Goal: Check status

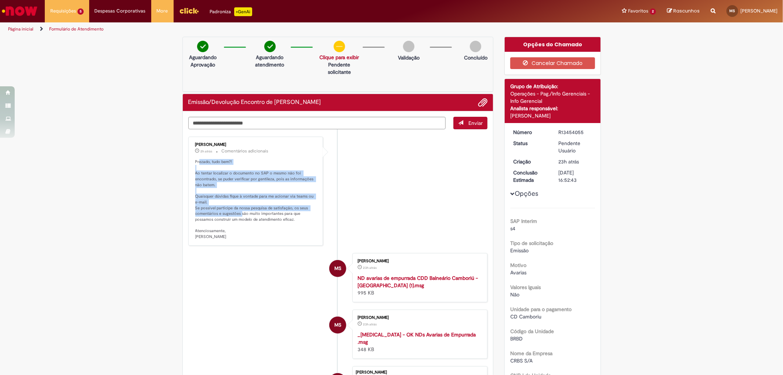
drag, startPoint x: 198, startPoint y: 163, endPoint x: 238, endPoint y: 212, distance: 63.7
click at [238, 212] on p "Prezado, tudo bem?! Ao tentar localizar o documento no SAP o mesmo não foi enco…" at bounding box center [256, 199] width 122 height 81
drag, startPoint x: 249, startPoint y: 205, endPoint x: 244, endPoint y: 205, distance: 4.8
click at [248, 205] on p "Prezado, tudo bem?! Ao tentar localizar o documento no SAP o mesmo não foi enco…" at bounding box center [256, 199] width 122 height 81
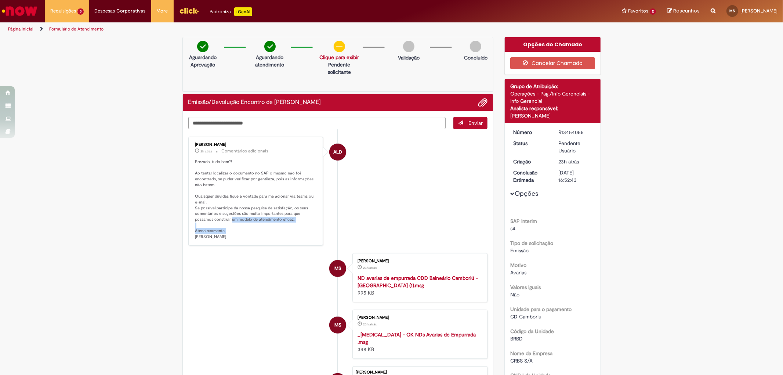
drag, startPoint x: 210, startPoint y: 220, endPoint x: 291, endPoint y: 229, distance: 82.0
click at [291, 229] on p "Prezado, tudo bem?! Ao tentar localizar o documento no SAP o mesmo não foi enco…" at bounding box center [256, 199] width 122 height 81
click at [270, 215] on p "Prezado, tudo bem?! Ao tentar localizar o documento no SAP o mesmo não foi enco…" at bounding box center [256, 199] width 122 height 81
drag, startPoint x: 208, startPoint y: 176, endPoint x: 224, endPoint y: 178, distance: 16.6
click at [224, 178] on p "Prezado, tudo bem?! Ao tentar localizar o documento no SAP o mesmo não foi enco…" at bounding box center [256, 199] width 122 height 81
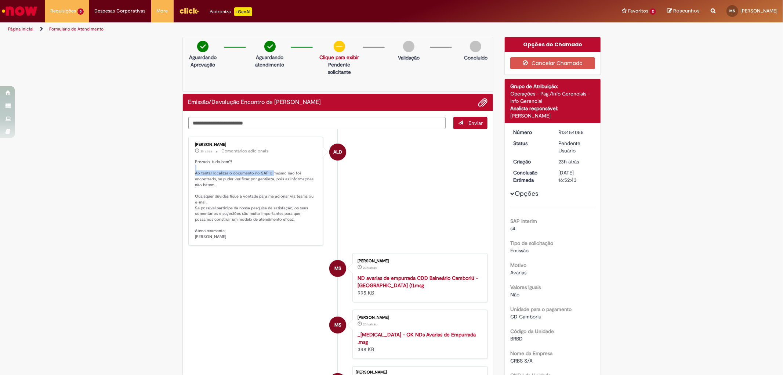
drag, startPoint x: 237, startPoint y: 170, endPoint x: 269, endPoint y: 172, distance: 32.0
click at [269, 172] on p "Prezado, tudo bem?! Ao tentar localizar o documento no SAP o mesmo não foi enco…" at bounding box center [256, 199] width 122 height 81
drag, startPoint x: 223, startPoint y: 183, endPoint x: 270, endPoint y: 184, distance: 46.3
click at [270, 184] on p "Prezado, tudo bem?! Ao tentar localizar o documento no SAP o mesmo não foi enco…" at bounding box center [256, 199] width 122 height 81
click at [264, 184] on p "Prezado, tudo bem?! Ao tentar localizar o documento no SAP o mesmo não foi enco…" at bounding box center [256, 199] width 122 height 81
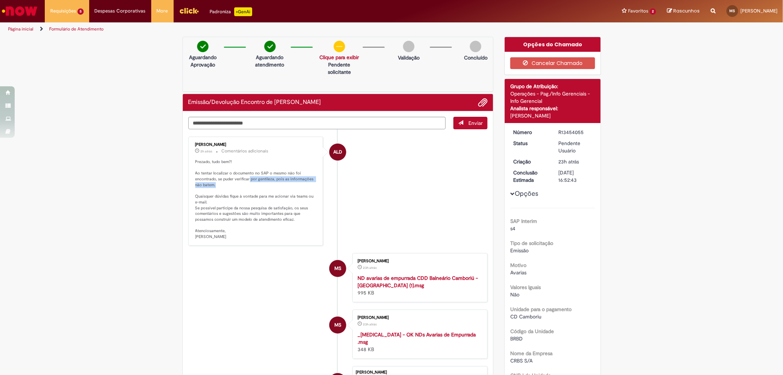
click at [263, 184] on p "Prezado, tudo bem?! Ao tentar localizar o documento no SAP o mesmo não foi enco…" at bounding box center [256, 199] width 122 height 81
click at [239, 127] on textarea "Digite sua mensagem aqui..." at bounding box center [317, 123] width 258 height 12
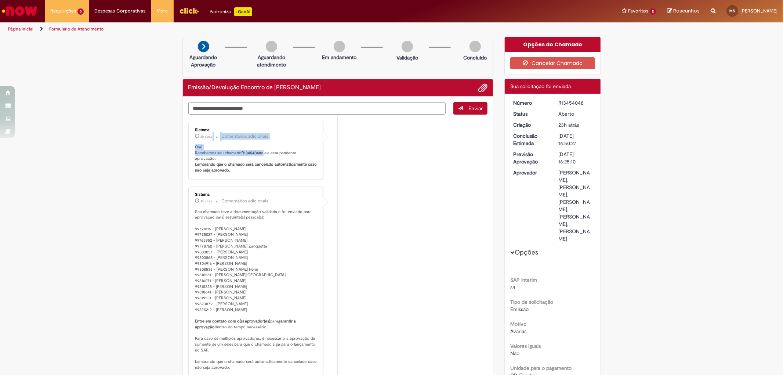
drag, startPoint x: 201, startPoint y: 151, endPoint x: 264, endPoint y: 155, distance: 63.6
click at [291, 157] on p "Olá! Recebemos seu chamado R13454048 e ele esta pendente aprovação. Lembrando q…" at bounding box center [256, 158] width 122 height 29
drag, startPoint x: 217, startPoint y: 163, endPoint x: 250, endPoint y: 163, distance: 32.7
click at [250, 163] on b "Lembrando que o chamado será cancelado automaticamente caso não seja aprovado." at bounding box center [256, 167] width 123 height 11
drag, startPoint x: 229, startPoint y: 151, endPoint x: 221, endPoint y: 149, distance: 8.0
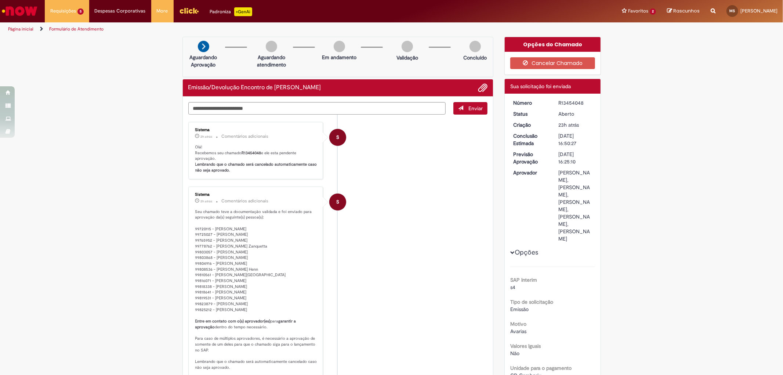
click at [229, 151] on p "Olá! Recebemos seu chamado R13454048 e ele esta pendente aprovação. Lembrando q…" at bounding box center [256, 158] width 122 height 29
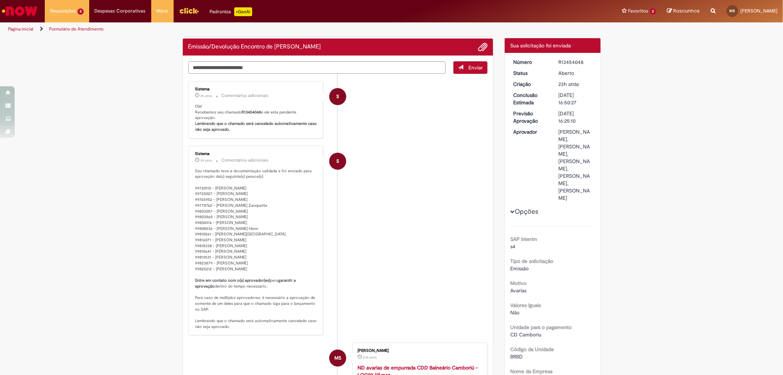
click at [0, 0] on button "Opções" at bounding box center [0, 0] width 0 height 0
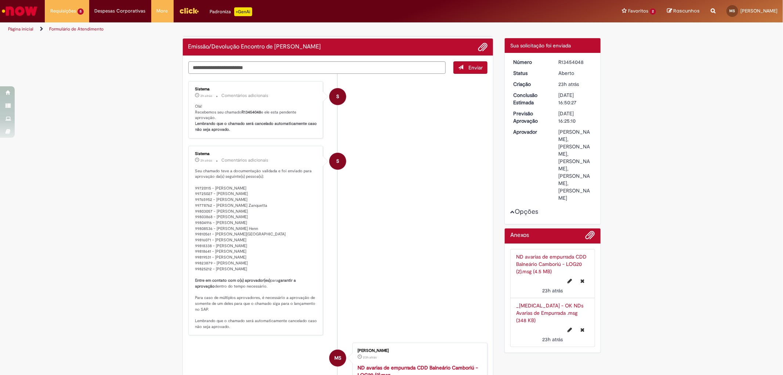
click at [537, 219] on div "Opções" at bounding box center [553, 138] width 85 height 160
click at [523, 219] on div "Opções" at bounding box center [553, 138] width 85 height 160
click at [0, 0] on button "Opções" at bounding box center [0, 0] width 0 height 0
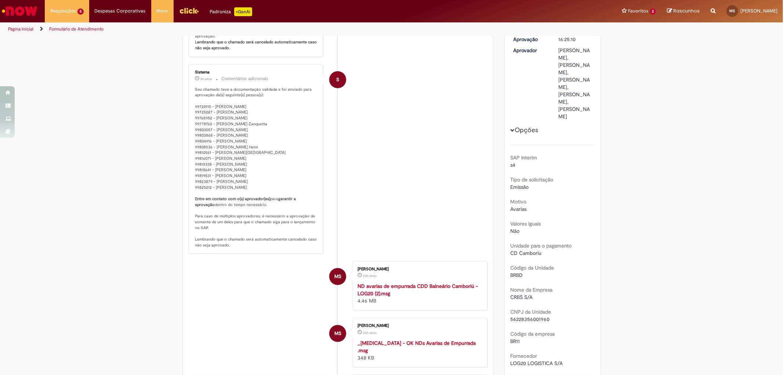
scroll to position [0, 0]
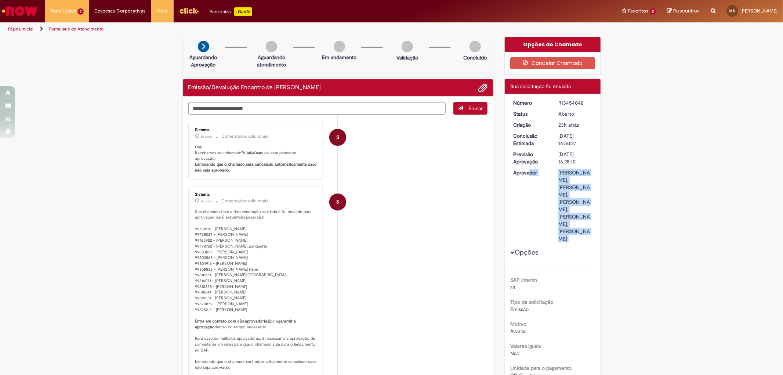
drag, startPoint x: 512, startPoint y: 170, endPoint x: 577, endPoint y: 178, distance: 64.9
click at [482, 199] on li "S Sistema 2h atrás 2 horas atrás Comentários adicionais Seu chamado teve a docu…" at bounding box center [338, 282] width 300 height 190
drag, startPoint x: 206, startPoint y: 275, endPoint x: 261, endPoint y: 273, distance: 54.4
click at [261, 271] on p "Seu chamado teve a documentação validada e foi enviado para aprovação da(s) seg…" at bounding box center [256, 290] width 122 height 162
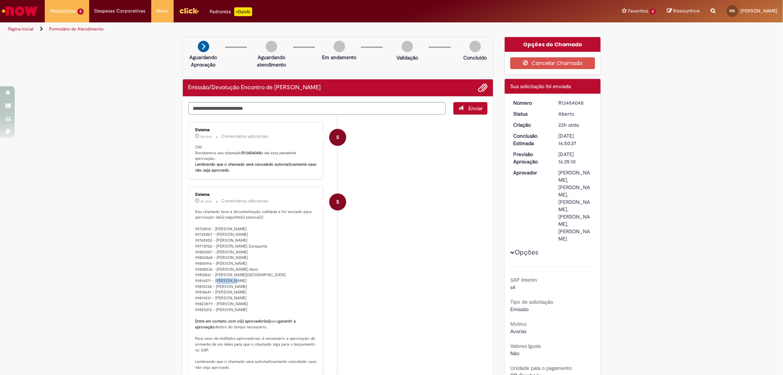
click at [263, 273] on p "Seu chamado teve a documentação validada e foi enviado para aprovação da(s) seg…" at bounding box center [256, 290] width 122 height 162
click at [563, 103] on div "R13454048" at bounding box center [576, 102] width 34 height 7
copy dd "R13454048"
